Goal: Task Accomplishment & Management: Use online tool/utility

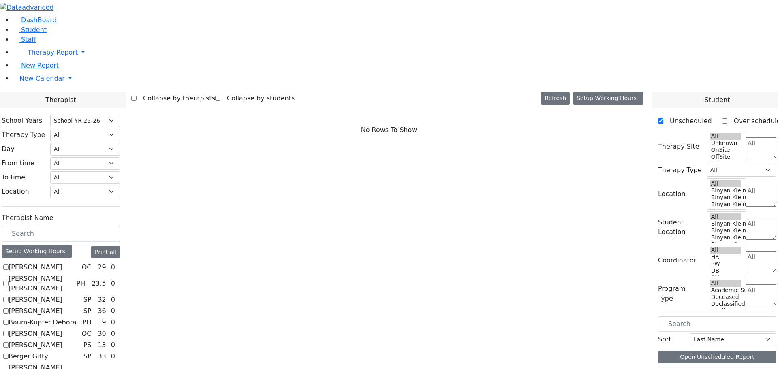
select select "212"
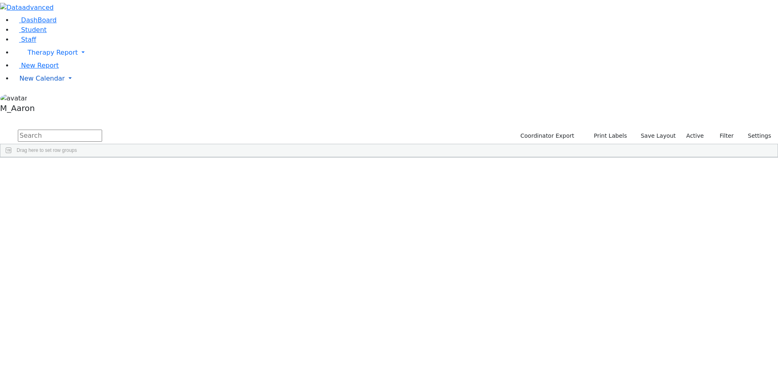
click at [41, 56] on span "New Calendar" at bounding box center [53, 53] width 50 height 8
click at [43, 99] on span "Calendar" at bounding box center [31, 95] width 29 height 8
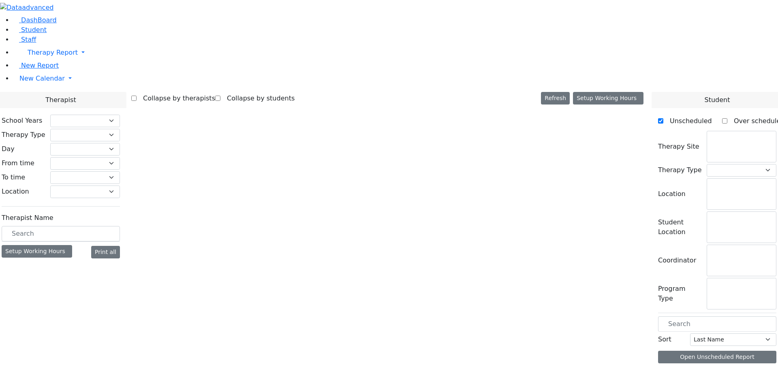
select select "212"
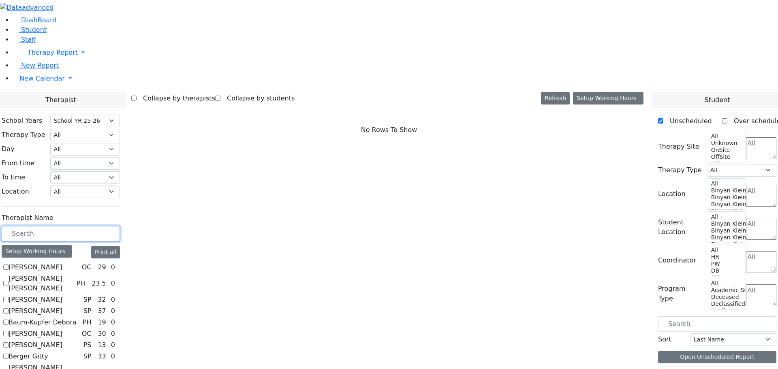
click at [120, 226] on input "text" at bounding box center [61, 233] width 118 height 15
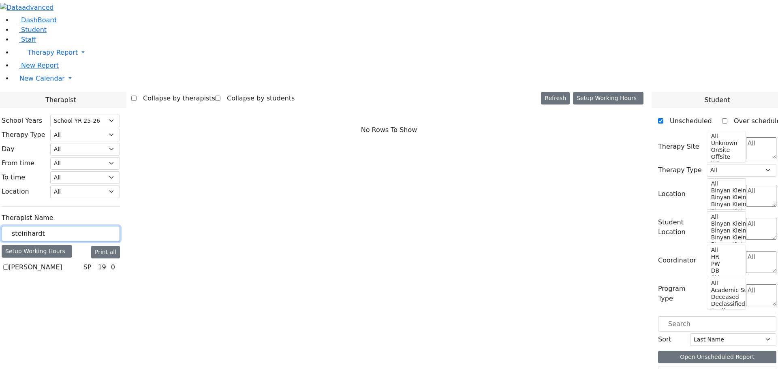
type input "steinhardt"
click at [62, 263] on label "[PERSON_NAME]" at bounding box center [36, 268] width 54 height 10
click at [9, 265] on input "[PERSON_NAME]" at bounding box center [5, 267] width 5 height 5
checkbox input "true"
select select "3"
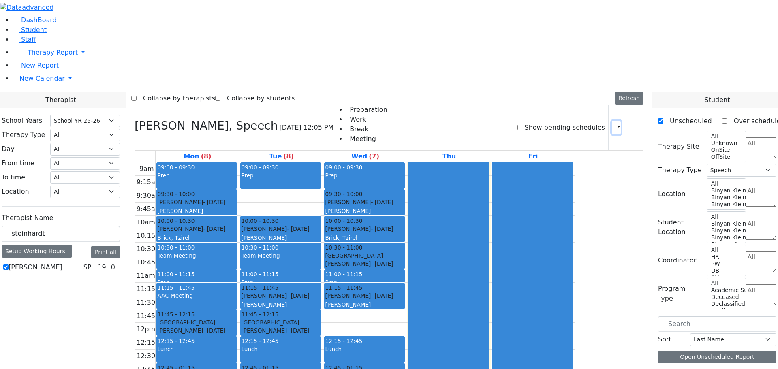
click at [614, 124] on icon "button" at bounding box center [614, 128] width 0 height 8
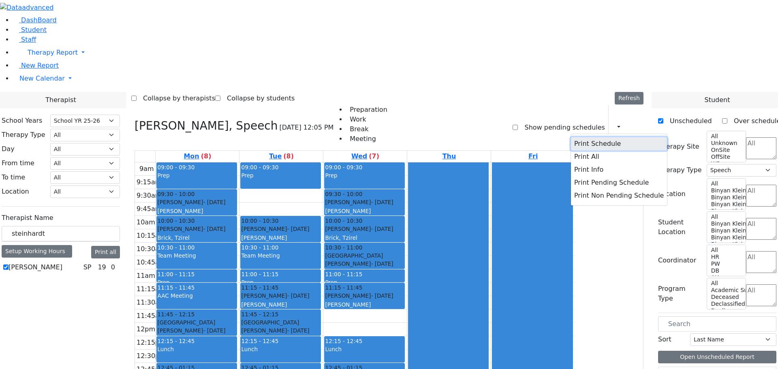
click at [588, 137] on button "Print Schedule" at bounding box center [619, 143] width 96 height 13
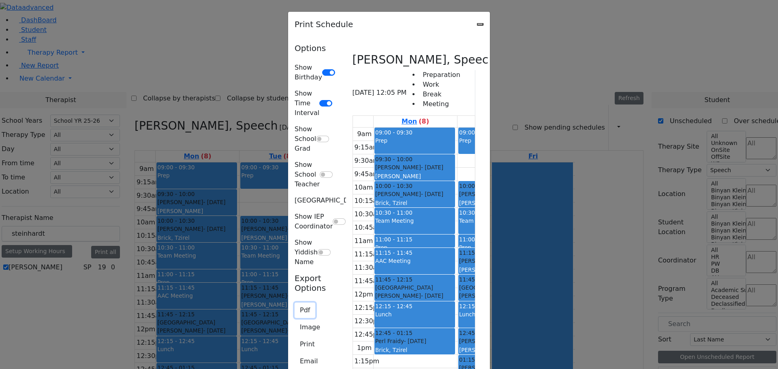
click at [295, 303] on button "Pdf" at bounding box center [305, 310] width 21 height 15
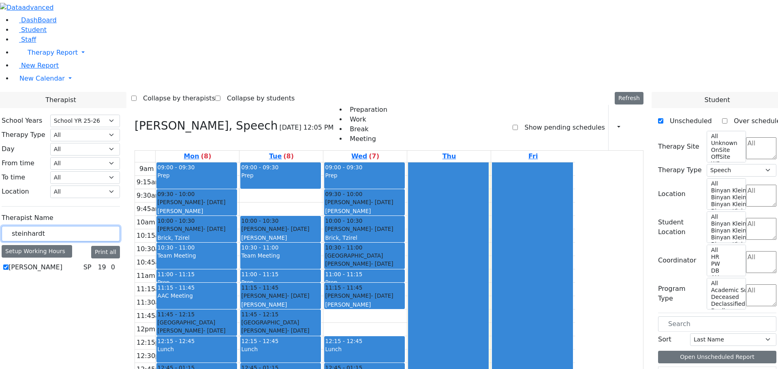
drag, startPoint x: 156, startPoint y: 136, endPoint x: 79, endPoint y: 118, distance: 79.0
type input "[PERSON_NAME]"
click at [74, 263] on label "[PERSON_NAME] ([PERSON_NAME]) [PERSON_NAME]" at bounding box center [41, 277] width 65 height 29
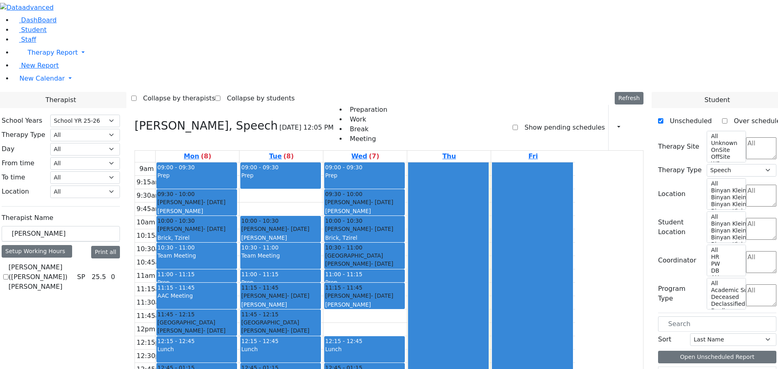
click at [9, 274] on input "[PERSON_NAME] ([PERSON_NAME]) [PERSON_NAME]" at bounding box center [5, 276] width 5 height 5
checkbox input "true"
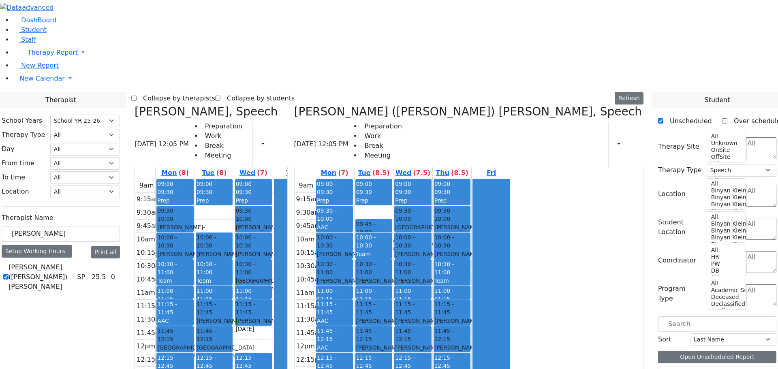
click at [135, 105] on icon at bounding box center [135, 111] width 0 height 13
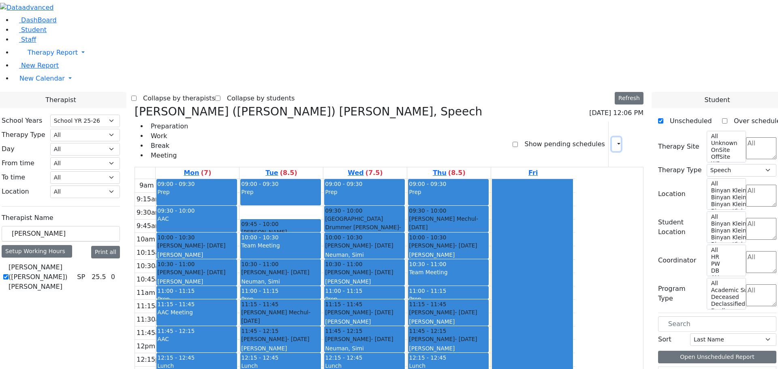
click at [614, 140] on icon "button" at bounding box center [614, 144] width 0 height 8
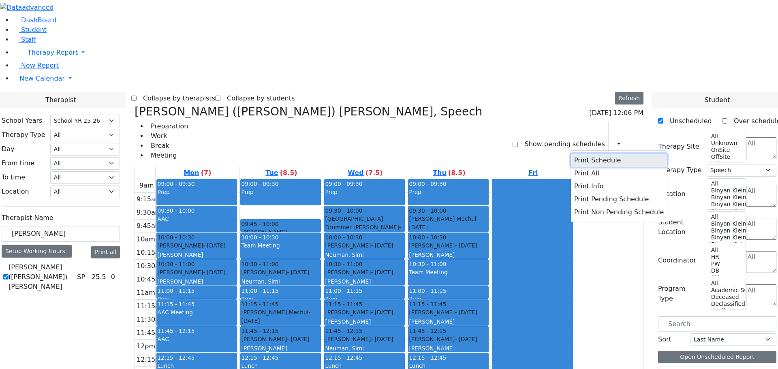
click at [593, 154] on button "Print Schedule" at bounding box center [619, 160] width 96 height 13
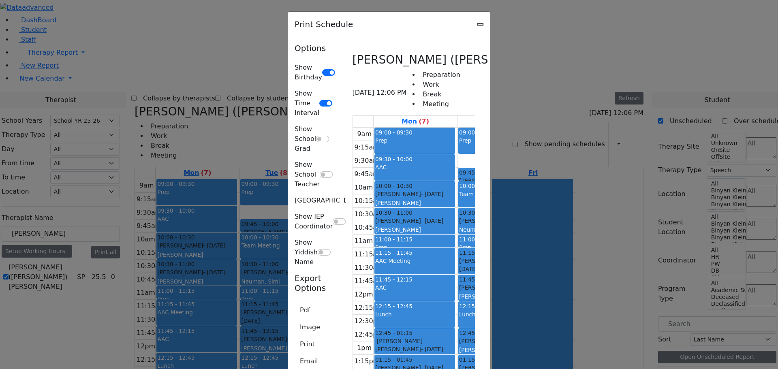
click at [290, 175] on div "Options Show Birthday Show Time Interval Show School Grad Show School Teacher S…" at bounding box center [315, 250] width 50 height 415
click at [295, 303] on button "Pdf" at bounding box center [305, 310] width 21 height 15
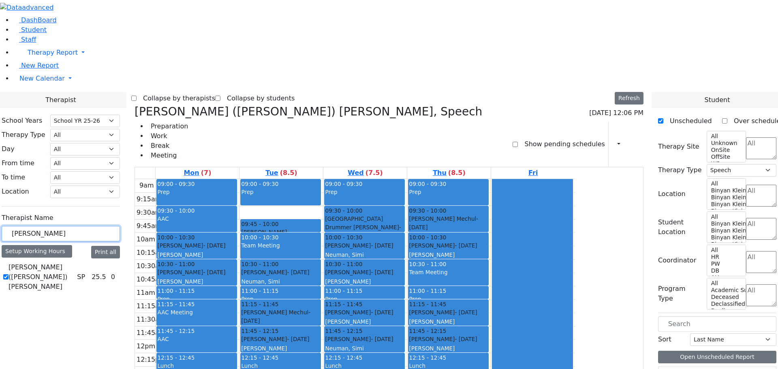
drag, startPoint x: 124, startPoint y: 141, endPoint x: 87, endPoint y: 143, distance: 37.8
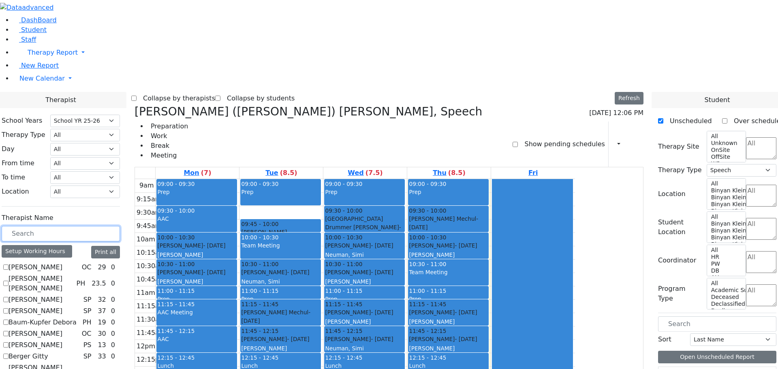
scroll to position [122, 0]
click at [135, 105] on icon at bounding box center [135, 111] width 0 height 13
select select
checkbox input "false"
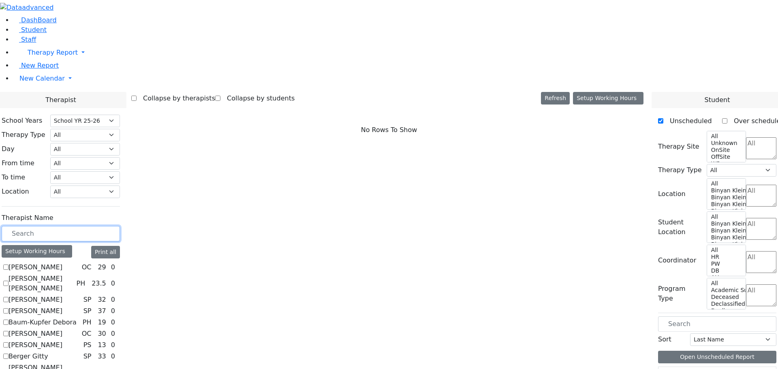
click at [120, 226] on input "text" at bounding box center [61, 233] width 118 height 15
type input "z"
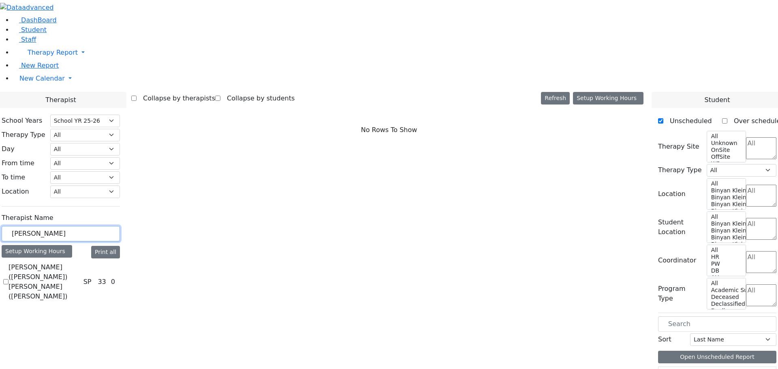
type input "[PERSON_NAME]"
click at [80, 263] on label "[PERSON_NAME] ([PERSON_NAME]) [PERSON_NAME] ([PERSON_NAME])" at bounding box center [45, 282] width 72 height 39
click at [9, 279] on input "[PERSON_NAME] ([PERSON_NAME]) [PERSON_NAME] ([PERSON_NAME])" at bounding box center [5, 281] width 5 height 5
checkbox input "true"
select select "3"
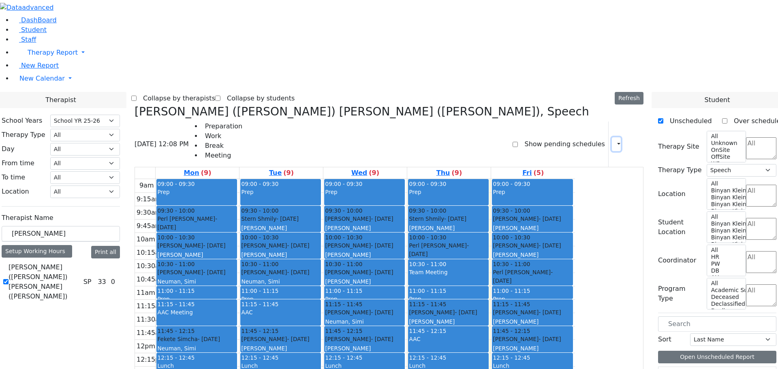
click at [614, 140] on icon "button" at bounding box center [614, 144] width 0 height 8
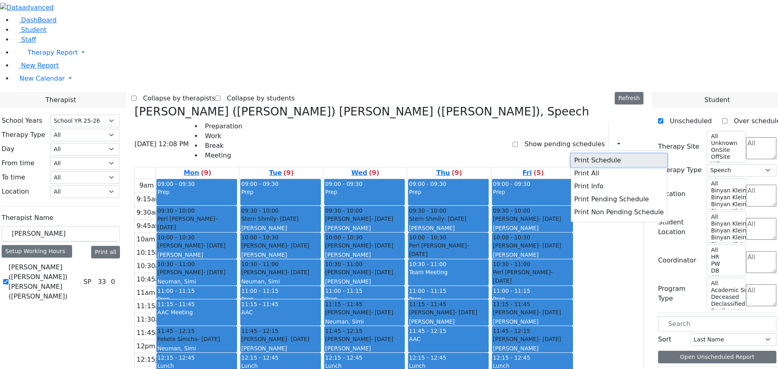
click at [596, 154] on button "Print Schedule" at bounding box center [619, 160] width 96 height 13
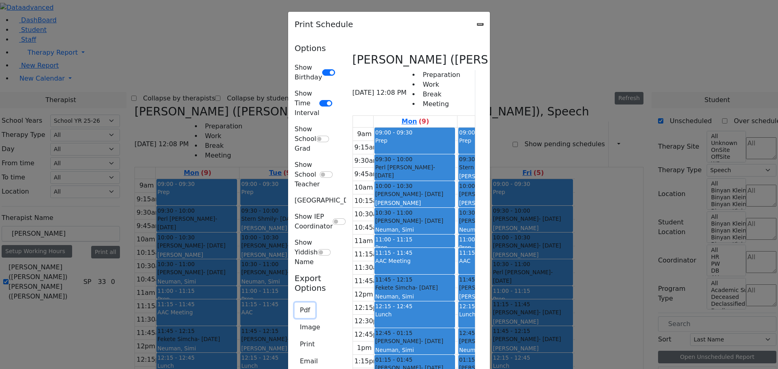
click at [295, 303] on button "Pdf" at bounding box center [305, 310] width 21 height 15
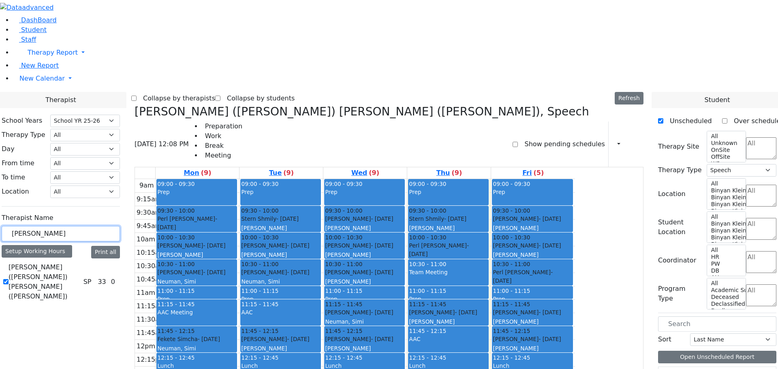
drag, startPoint x: 124, startPoint y: 140, endPoint x: 52, endPoint y: 137, distance: 71.4
type input "horo"
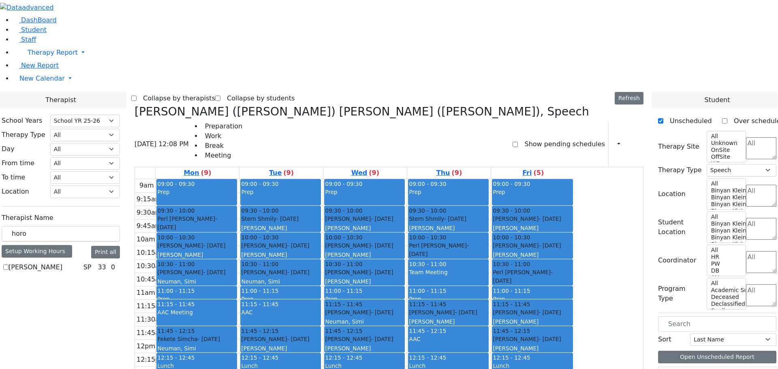
click at [62, 263] on label "[PERSON_NAME]" at bounding box center [36, 268] width 54 height 10
click at [9, 265] on input "[PERSON_NAME]" at bounding box center [5, 267] width 5 height 5
checkbox input "true"
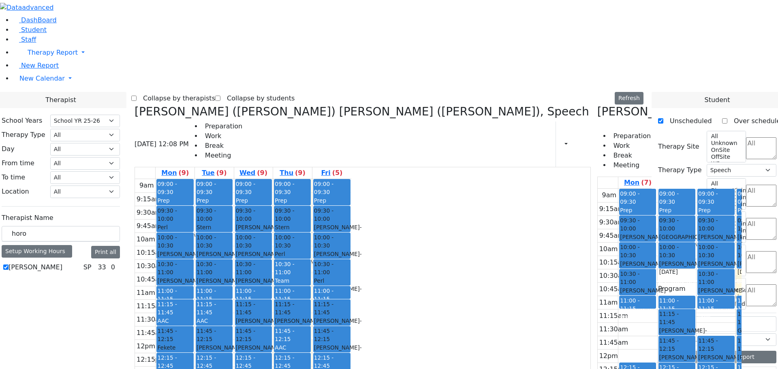
click at [135, 105] on icon at bounding box center [135, 111] width 0 height 13
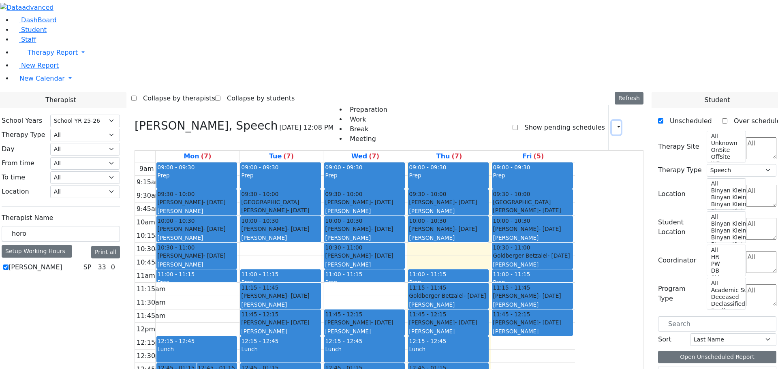
click at [612, 121] on button "button" at bounding box center [616, 128] width 9 height 14
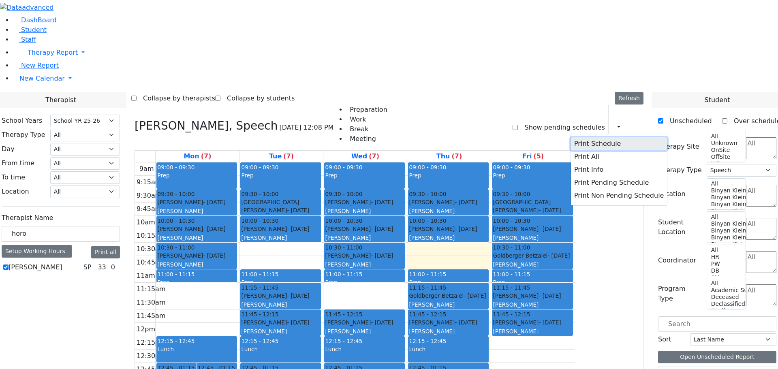
click at [583, 137] on button "Print Schedule" at bounding box center [619, 143] width 96 height 13
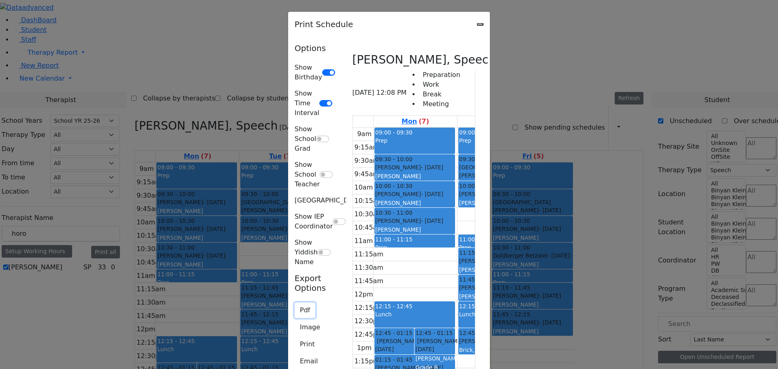
click at [295, 303] on button "Pdf" at bounding box center [305, 310] width 21 height 15
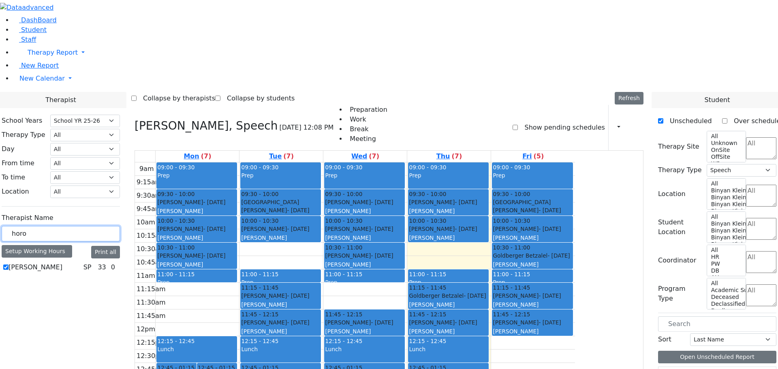
drag, startPoint x: 137, startPoint y: 147, endPoint x: 96, endPoint y: 147, distance: 40.5
click at [93, 145] on div "School Years Select School YR Summer YR 25 School YR 25-26 Summer YR 25 School …" at bounding box center [60, 194] width 131 height 172
click at [112, 226] on input "asaf" at bounding box center [61, 233] width 118 height 15
type input "assaf"
click at [80, 263] on label "[PERSON_NAME] ([PERSON_NAME]) [PERSON_NAME] N" at bounding box center [45, 277] width 72 height 29
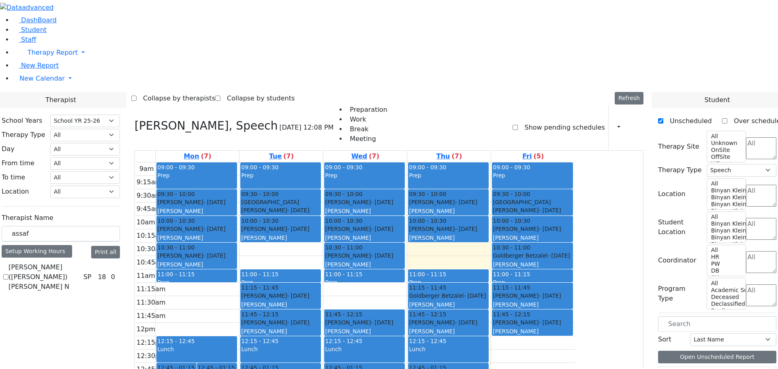
click at [9, 274] on input "[PERSON_NAME] ([PERSON_NAME]) [PERSON_NAME] N" at bounding box center [5, 276] width 5 height 5
checkbox input "true"
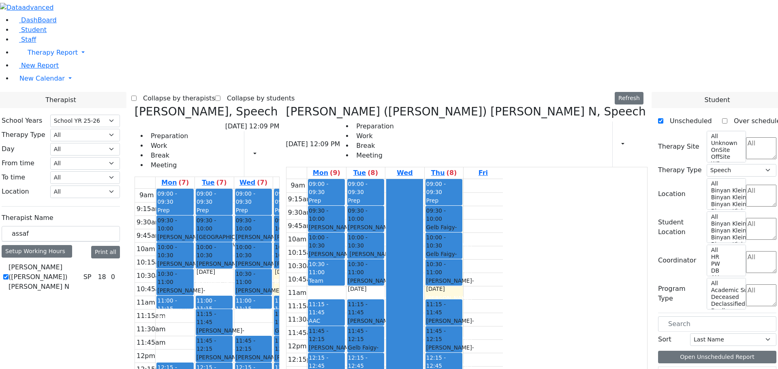
click at [135, 105] on icon at bounding box center [135, 111] width 0 height 13
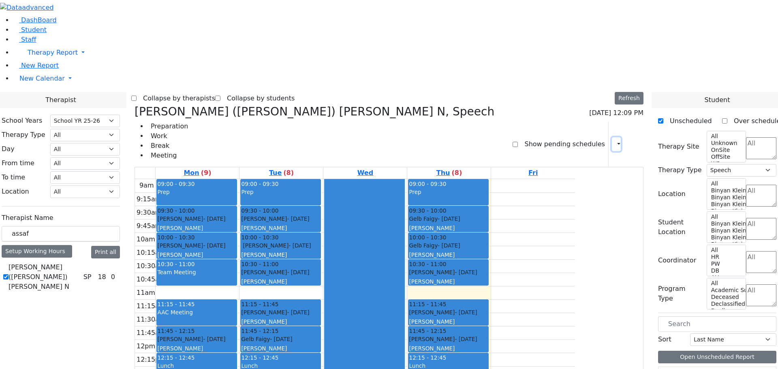
click at [614, 140] on icon "button" at bounding box center [614, 144] width 0 height 8
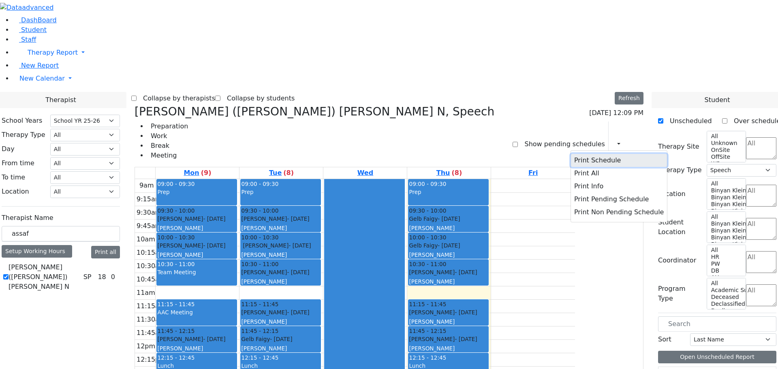
click at [582, 154] on button "Print Schedule" at bounding box center [619, 160] width 96 height 13
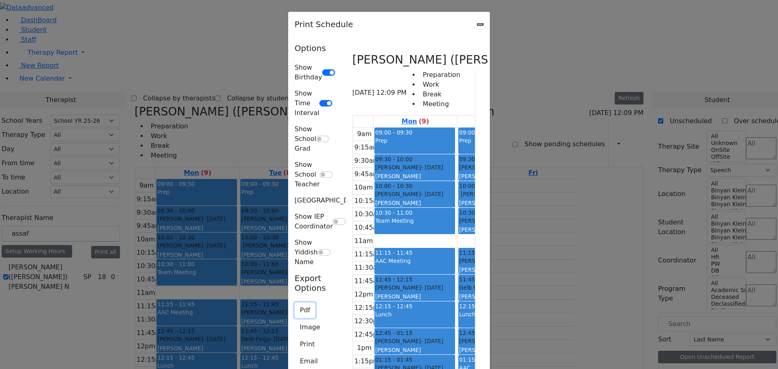
click at [295, 303] on button "Pdf" at bounding box center [305, 310] width 21 height 15
